Goal: Information Seeking & Learning: Learn about a topic

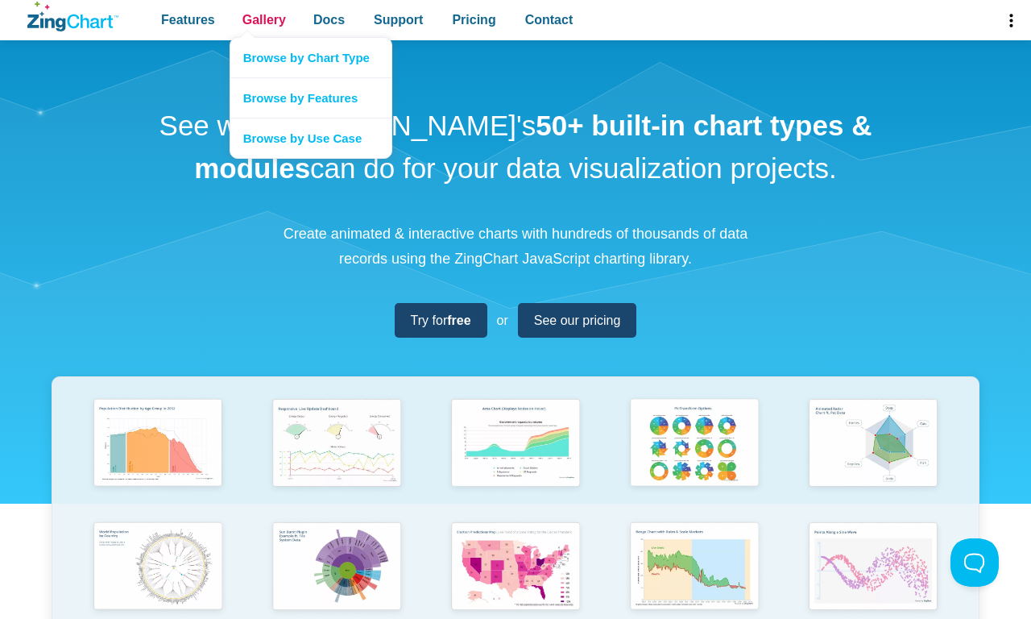
click at [263, 20] on span "Gallery" at bounding box center [263, 20] width 43 height 22
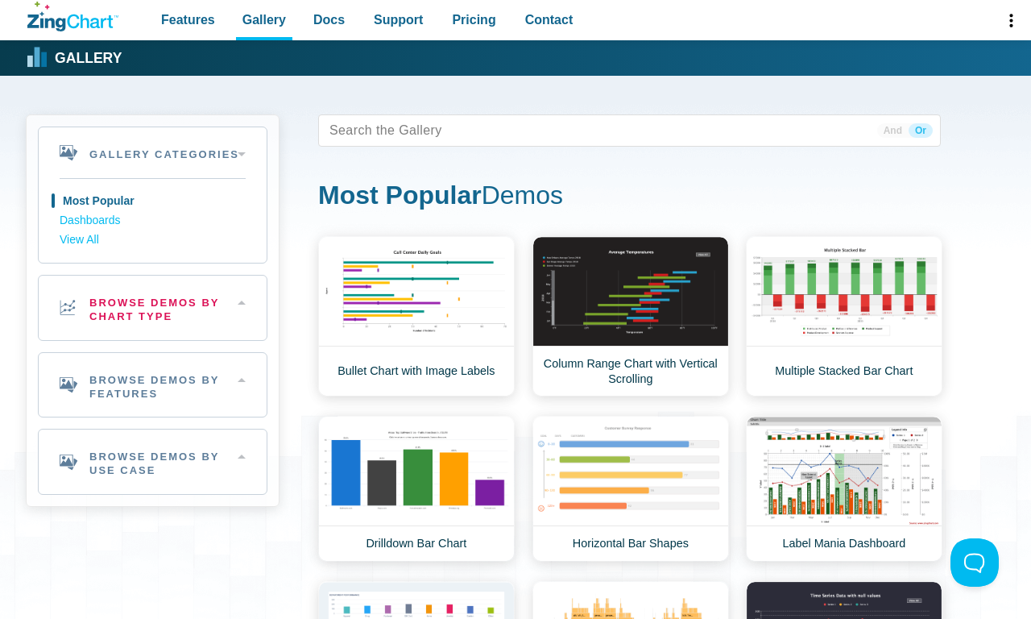
click at [152, 307] on h2 "Browse Demos By Chart Type" at bounding box center [153, 307] width 228 height 64
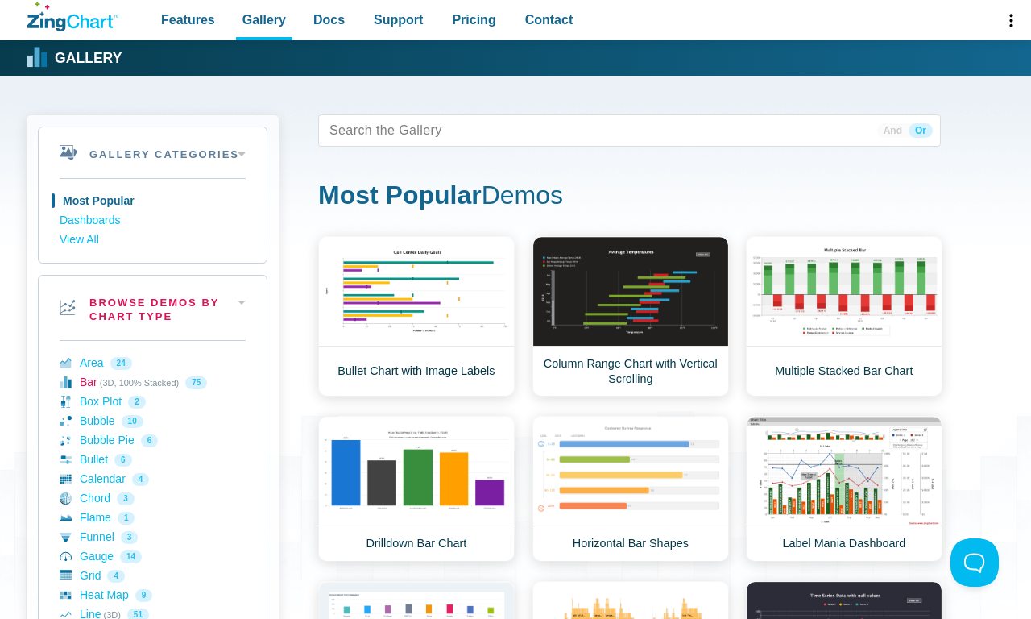
click at [152, 382] on link "Bar (3D, 100% Stacked) 75" at bounding box center [153, 382] width 186 height 19
